Goal: Task Accomplishment & Management: Use online tool/utility

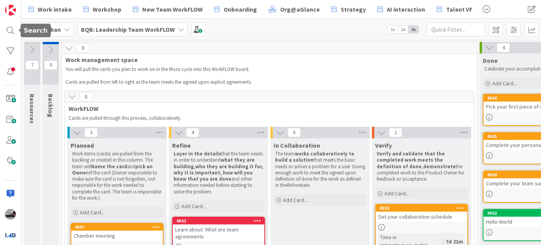
scroll to position [105, 0]
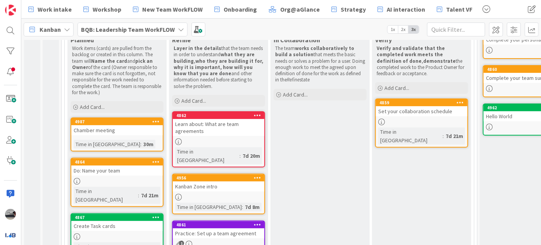
click at [161, 32] on b "BQB: Leadership Team WorkFLOW" at bounding box center [128, 30] width 94 height 8
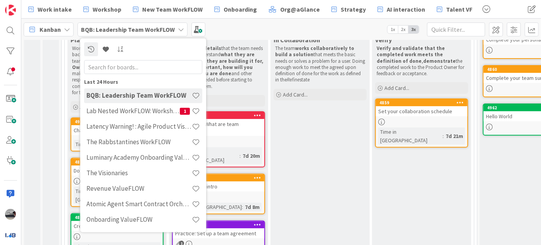
click at [134, 68] on input "text" at bounding box center [143, 67] width 118 height 14
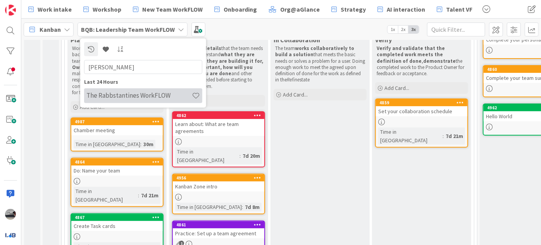
type input "[PERSON_NAME]"
click at [152, 95] on h4 "The Rabbstantines WorkFLOW" at bounding box center [138, 96] width 105 height 8
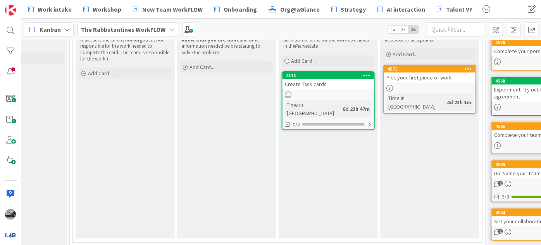
scroll to position [141, 158]
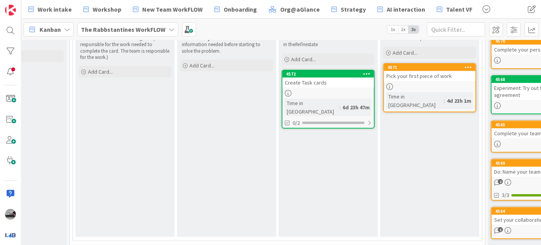
click at [149, 28] on b "The Rabbstantines WorkFLOW" at bounding box center [123, 30] width 85 height 8
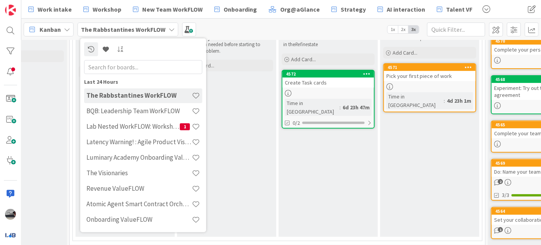
click at [157, 68] on input "text" at bounding box center [143, 67] width 118 height 14
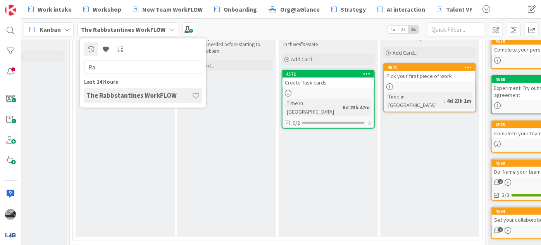
type input "R"
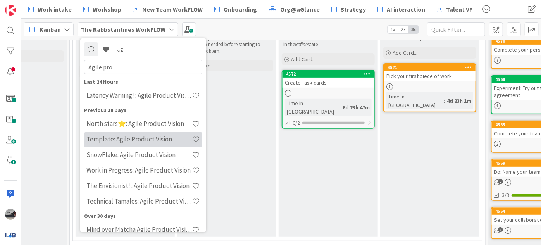
type input "Agile pro"
click at [160, 139] on h4 "Template: Agile Product Vision" at bounding box center [138, 139] width 105 height 8
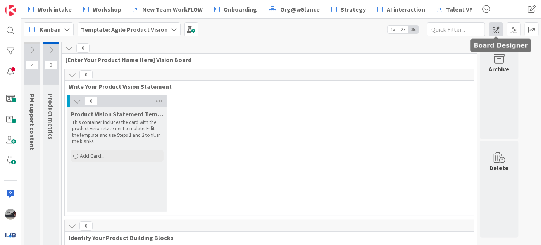
click at [495, 27] on span at bounding box center [496, 29] width 14 height 14
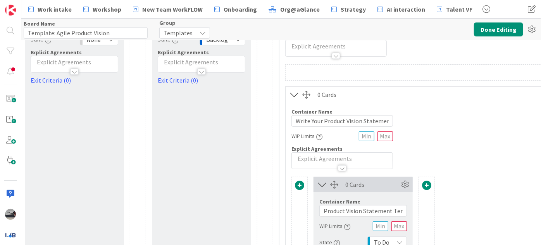
scroll to position [70, 24]
click at [536, 29] on icon at bounding box center [532, 29] width 14 height 14
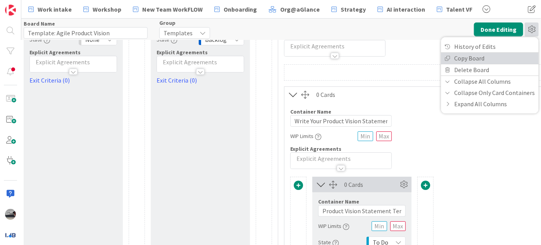
click at [501, 56] on link "Copy Board" at bounding box center [490, 57] width 98 height 11
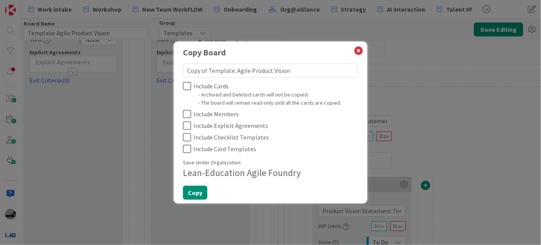
drag, startPoint x: 233, startPoint y: 71, endPoint x: 183, endPoint y: 72, distance: 49.7
click at [183, 72] on textarea "Copy of Template: Agile Product Vision" at bounding box center [270, 71] width 175 height 14
type textarea "x"
type textarea "R: Agile Product Vision"
type textarea "x"
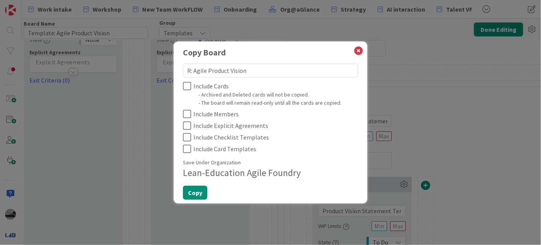
type textarea "Ra: Agile Product Vision"
type textarea "x"
type textarea "Rab: Agile Product Vision"
type textarea "x"
type textarea "[PERSON_NAME]: Agile Product Vision"
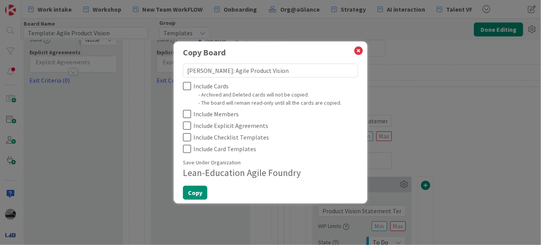
type textarea "x"
type textarea "Rabbs: Agile Product Vision"
type textarea "x"
type textarea "Rabbst: Agile Product Vision"
type textarea "x"
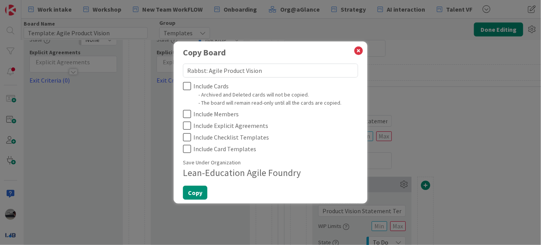
type textarea "Rabbsta: Agile Product Vision"
type textarea "x"
type textarea "Rabbstan: Agile Product Vision"
type textarea "x"
type textarea "Rabbstant: Agile Product Vision"
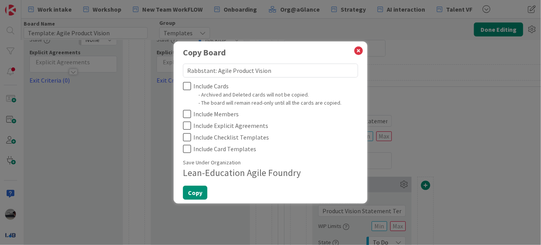
type textarea "x"
type textarea "Rabbstanti: Agile Product Vision"
type textarea "x"
type textarea "Rabbstantin: Agile Product Vision"
type textarea "x"
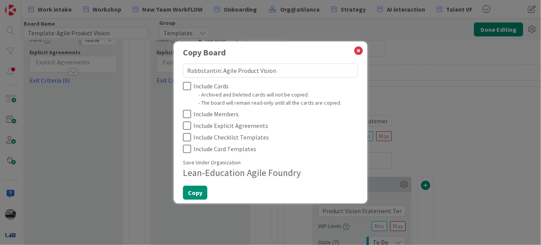
type textarea "Rabbstantine: Agile Product Vision"
type textarea "x"
type textarea "Rabbstantines: Agile Product Vision"
click at [184, 85] on icon at bounding box center [187, 85] width 8 height 9
click at [185, 112] on icon at bounding box center [187, 113] width 8 height 9
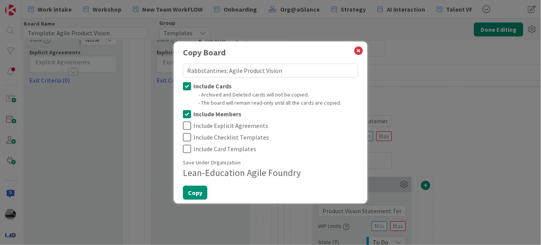
click at [188, 128] on icon at bounding box center [187, 125] width 8 height 9
click at [198, 194] on button "Copy" at bounding box center [195, 193] width 24 height 14
type textarea "x"
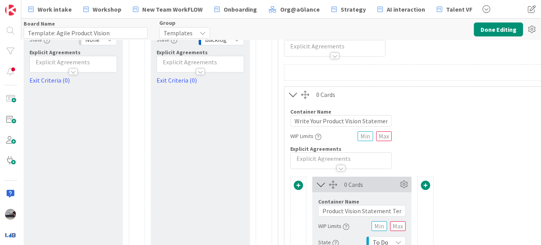
type input "Rabbstantines: Agile Product Vision"
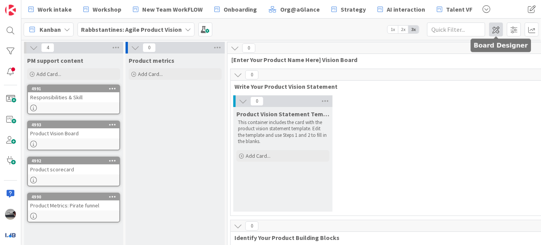
click at [498, 26] on span at bounding box center [496, 29] width 14 height 14
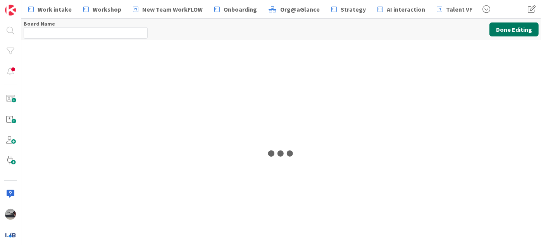
type input "Rabbstantines: Agile Product Vision"
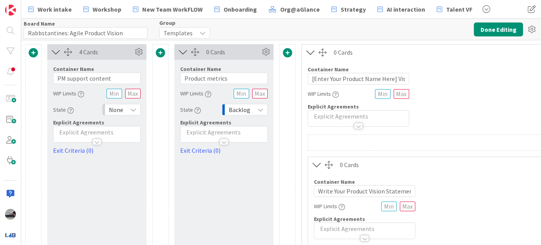
click at [205, 29] on div "Templates" at bounding box center [184, 33] width 51 height 12
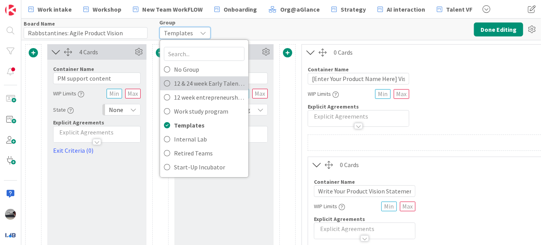
click at [207, 81] on span "12 & 24 week Early Talent incu." at bounding box center [209, 84] width 71 height 12
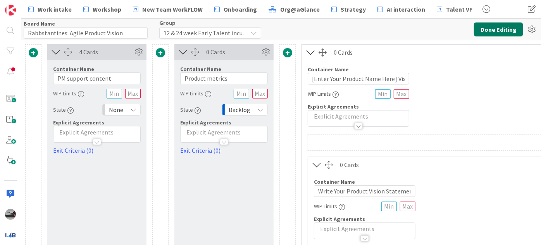
click at [500, 26] on button "Done Editing" at bounding box center [498, 29] width 49 height 14
